Goal: Task Accomplishment & Management: Manage account settings

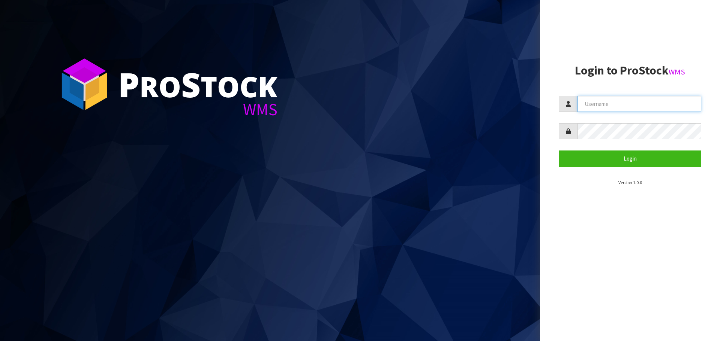
click at [641, 106] on input "text" at bounding box center [639, 104] width 124 height 16
type input "PACIFICBIOLOGICS"
click at [559, 151] on button "Login" at bounding box center [630, 159] width 142 height 16
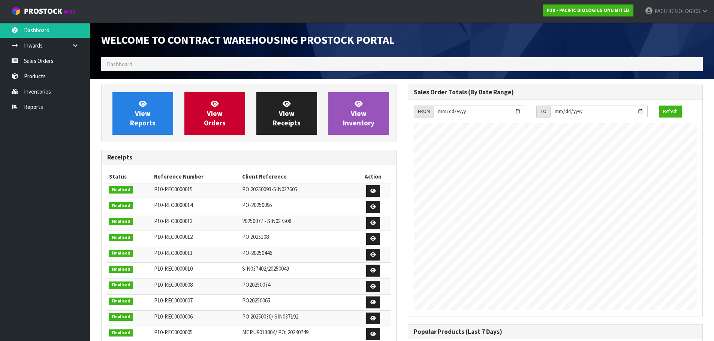
scroll to position [331, 306]
click at [46, 63] on link "Sales Orders" at bounding box center [45, 60] width 90 height 15
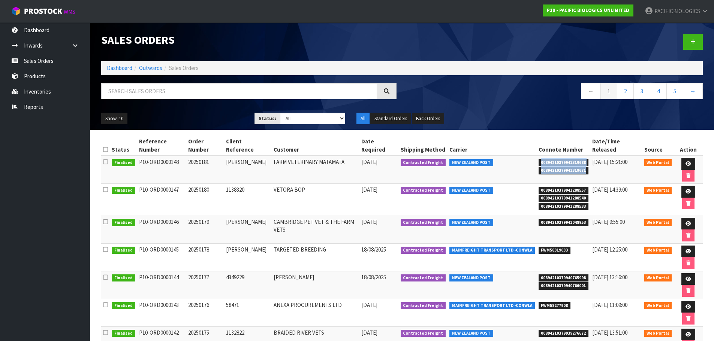
drag, startPoint x: 584, startPoint y: 164, endPoint x: 537, endPoint y: 156, distance: 48.3
click at [539, 158] on ul "00894210379941319688 00894210379941319671" at bounding box center [564, 166] width 50 height 16
copy ul "00894210379941319688 00894210379941319671"
drag, startPoint x: 585, startPoint y: 195, endPoint x: 537, endPoint y: 180, distance: 50.4
click at [539, 186] on ul "00894210379941288557 00894210379941288540 00894210379941288533" at bounding box center [564, 198] width 50 height 24
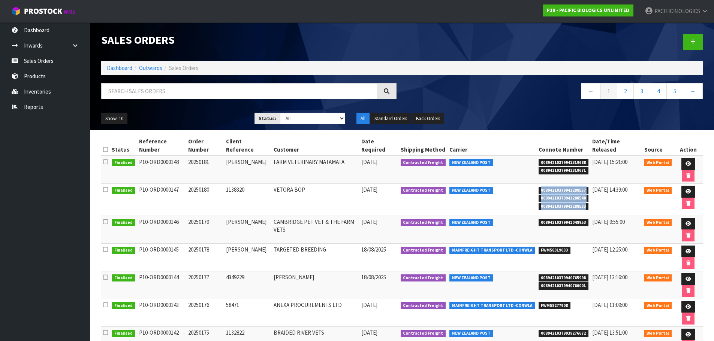
copy ul "00894210379941288557 00894210379941288540 00894210379941288533"
click at [39, 104] on link "Reports" at bounding box center [45, 106] width 90 height 15
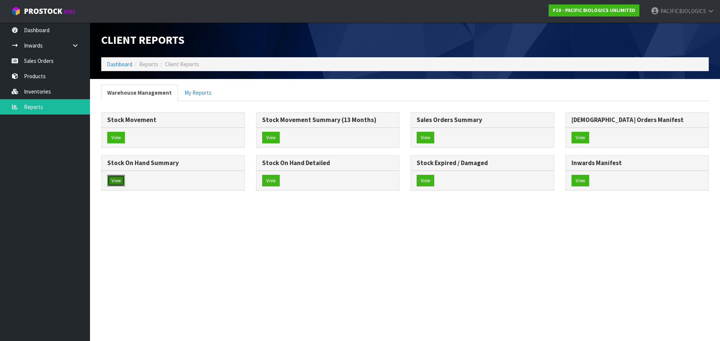
click at [114, 178] on button "View" at bounding box center [116, 181] width 18 height 12
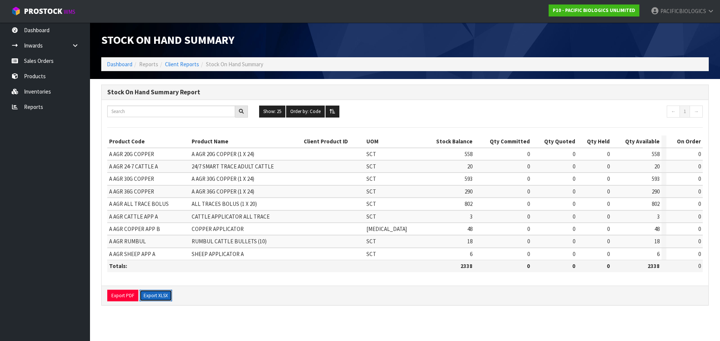
click at [150, 298] on button "Export XLSX" at bounding box center [155, 296] width 33 height 12
click at [153, 296] on button "Export XLSX" at bounding box center [155, 296] width 33 height 12
click at [39, 107] on link "Reports" at bounding box center [45, 106] width 90 height 15
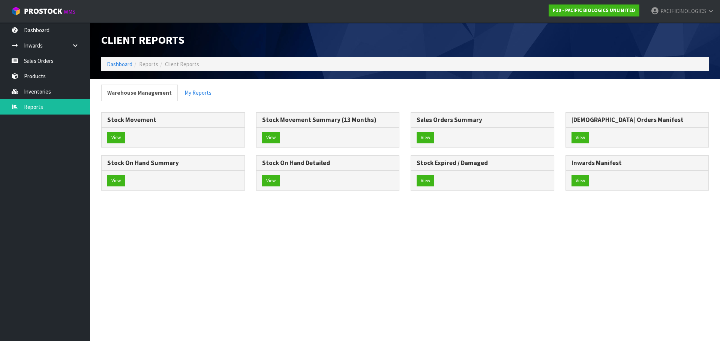
click at [579, 128] on div "View" at bounding box center [637, 138] width 143 height 20
click at [580, 133] on button "View" at bounding box center [580, 138] width 18 height 12
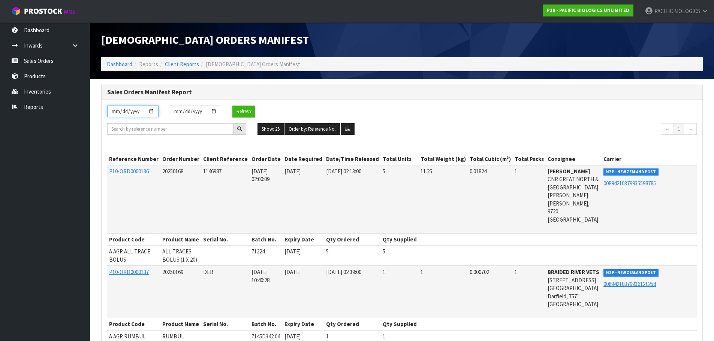
click at [121, 113] on input "[DATE]" at bounding box center [132, 112] width 51 height 12
type input "[DATE]"
click at [242, 111] on button "Refresh" at bounding box center [243, 112] width 23 height 12
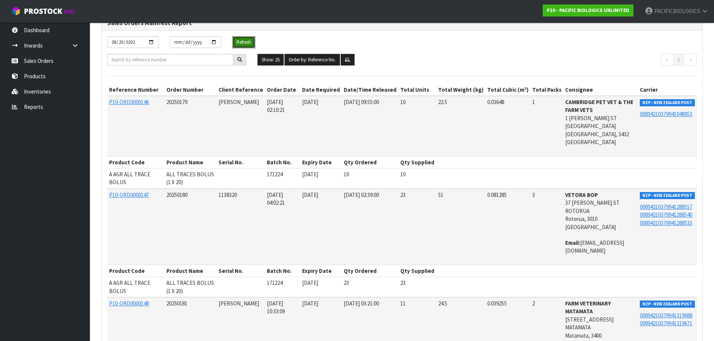
scroll to position [75, 0]
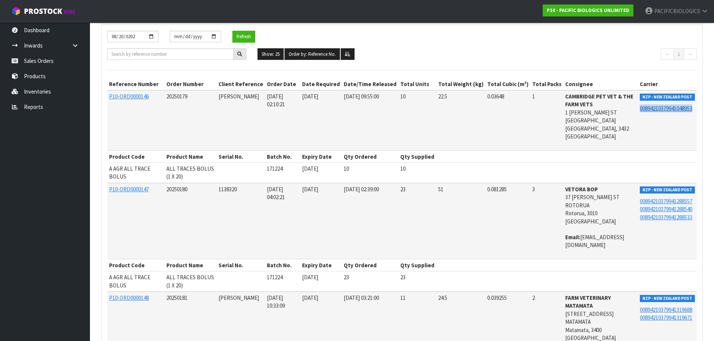
drag, startPoint x: 696, startPoint y: 109, endPoint x: 639, endPoint y: 109, distance: 56.6
click at [639, 109] on td "NZP - NEW ZEALAND POST 00894210379941048953" at bounding box center [667, 120] width 59 height 60
copy link "00894210379941048953"
